Goal: Transaction & Acquisition: Purchase product/service

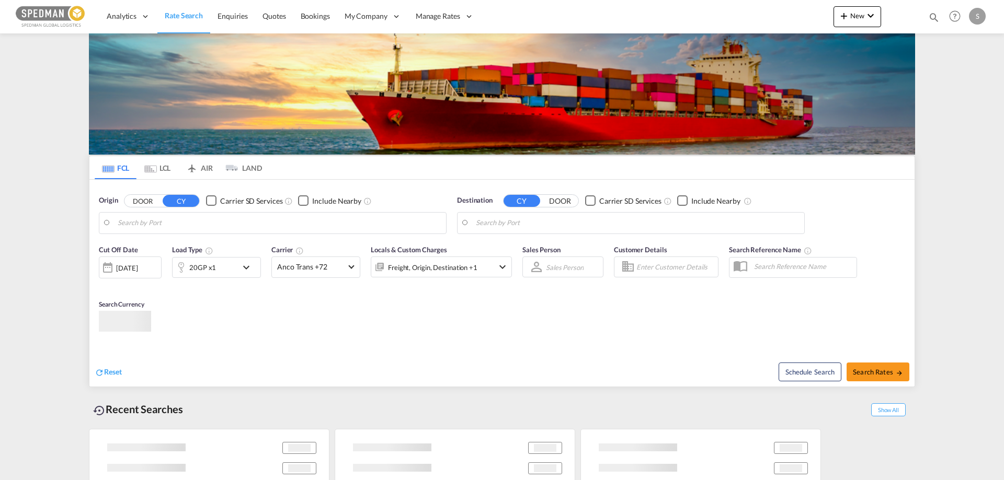
type input "[GEOGRAPHIC_DATA] ([GEOGRAPHIC_DATA]), DKCPH"
type input "[PERSON_NAME], BRSSZ"
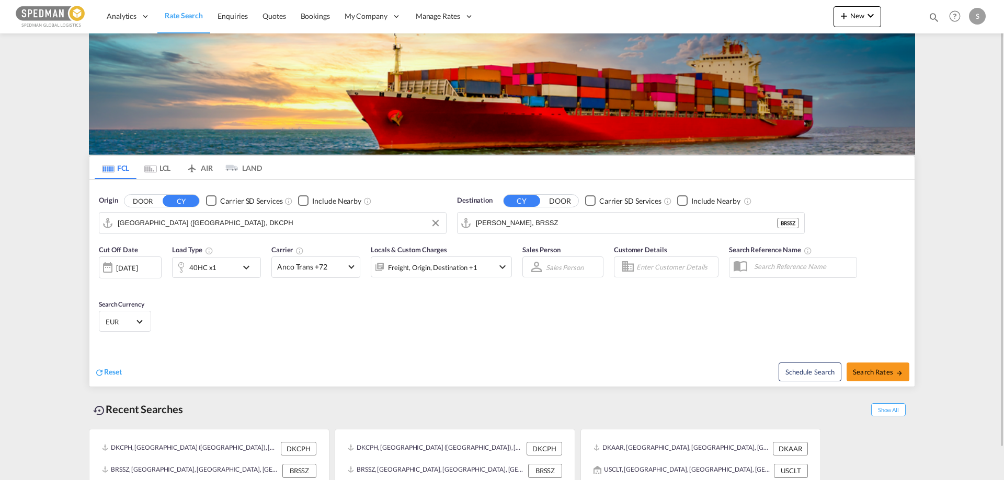
click at [149, 223] on input "[GEOGRAPHIC_DATA] ([GEOGRAPHIC_DATA]), DKCPH" at bounding box center [279, 223] width 323 height 16
click at [148, 222] on body "Analytics Reports Dashboard Rate Search Enquiries Quotes Bookings" at bounding box center [502, 240] width 1004 height 480
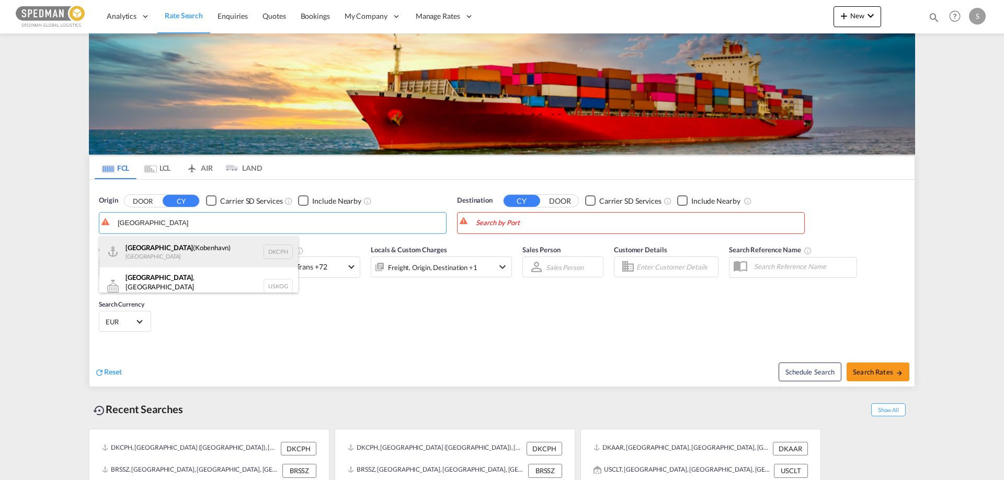
click at [140, 256] on div "Copenhagen (Kobenhavn) Denmark DKCPH" at bounding box center [198, 251] width 199 height 31
type input "Copenhagen (Kobenhavn), DKCPH"
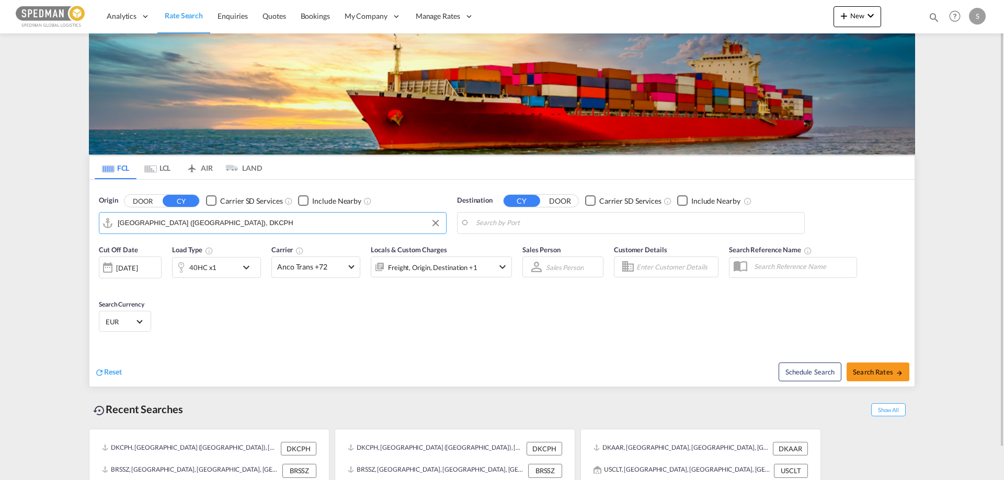
click at [568, 229] on body "Analytics Reports Dashboard Rate Search Enquiries Quotes Bookings" at bounding box center [502, 240] width 1004 height 480
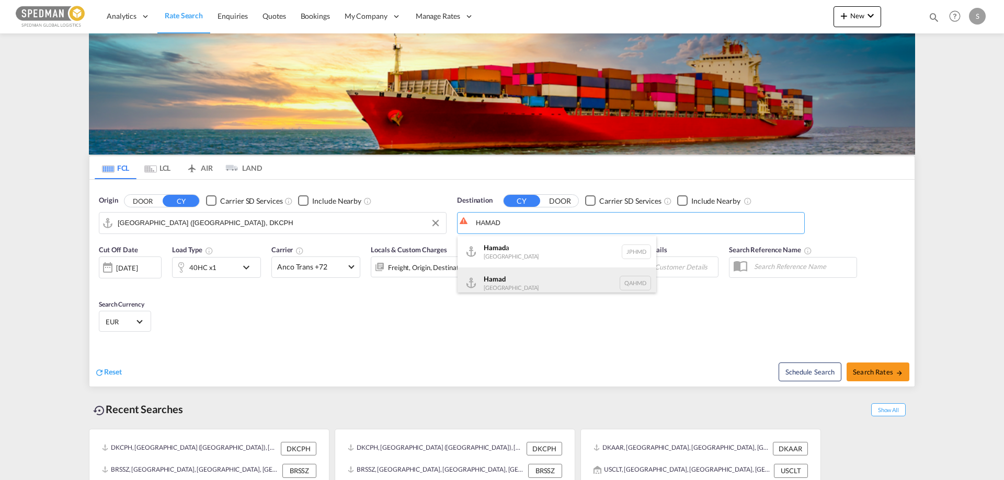
click at [494, 282] on div "Hamad Qatar QAHMD" at bounding box center [556, 283] width 199 height 31
type input "Hamad, QAHMD"
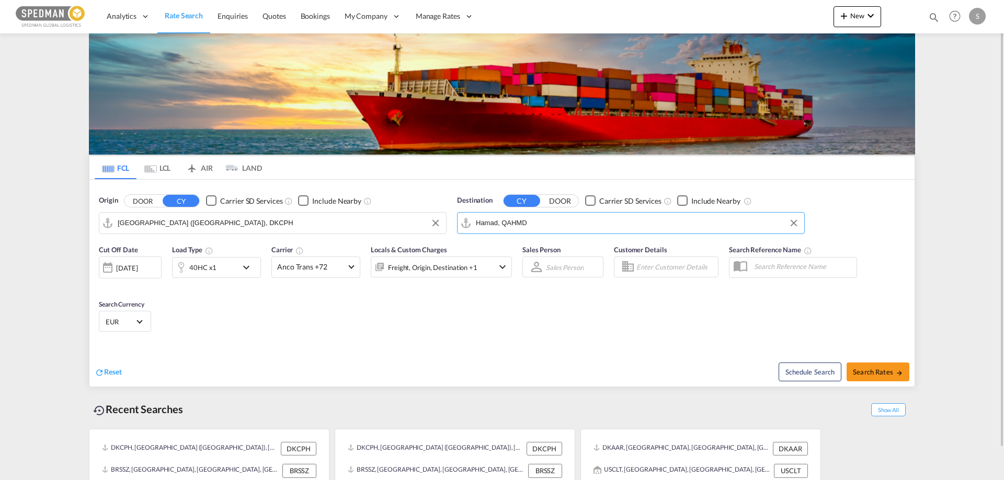
click at [236, 267] on div "40HC x1" at bounding box center [204, 267] width 65 height 21
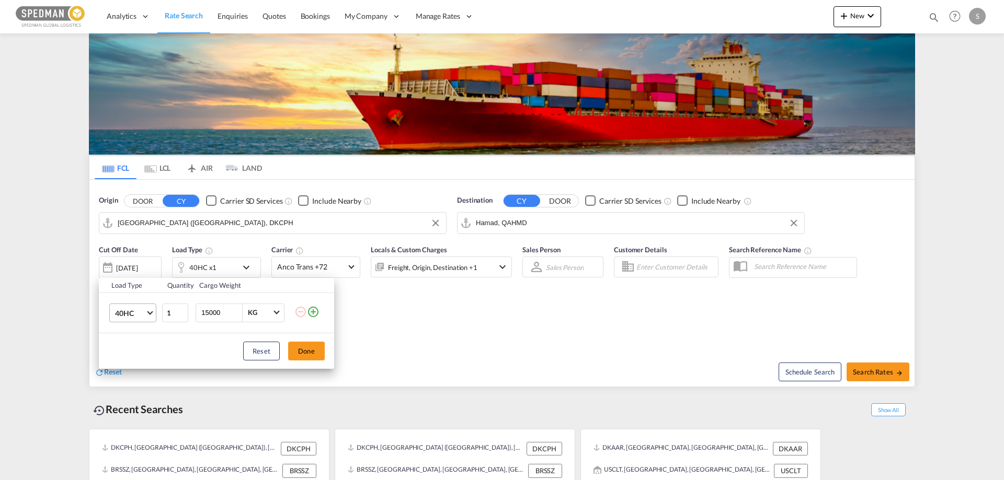
click at [150, 313] on span "Choose: \a40HC" at bounding box center [150, 312] width 6 height 6
click at [127, 267] on div "20GP" at bounding box center [124, 263] width 18 height 10
click at [295, 345] on button "Done" at bounding box center [306, 351] width 37 height 19
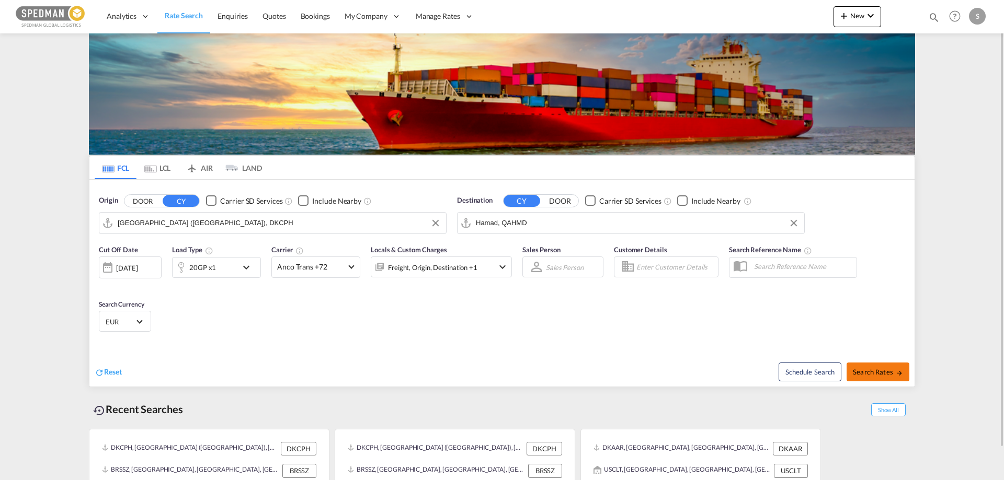
click at [892, 368] on span "Search Rates" at bounding box center [877, 372] width 50 height 8
type input "DKCPH to QAHMD / 15 Sep 2025"
